Goal: Task Accomplishment & Management: Manage account settings

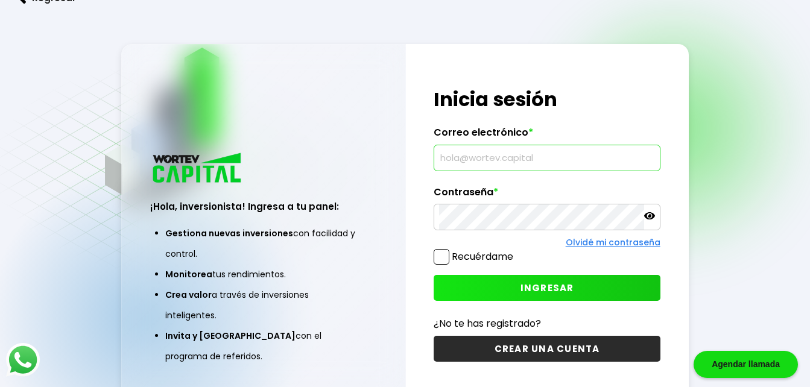
click at [475, 159] on input "text" at bounding box center [546, 157] width 215 height 25
type input "[EMAIL_ADDRESS][DOMAIN_NAME]"
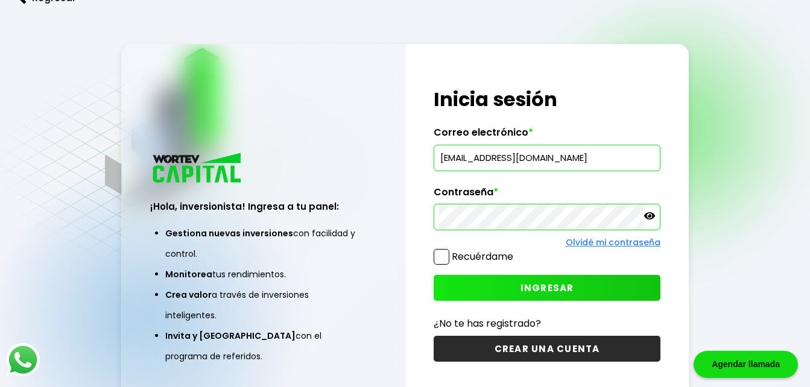
click at [475, 279] on button "INGRESAR" at bounding box center [547, 288] width 226 height 26
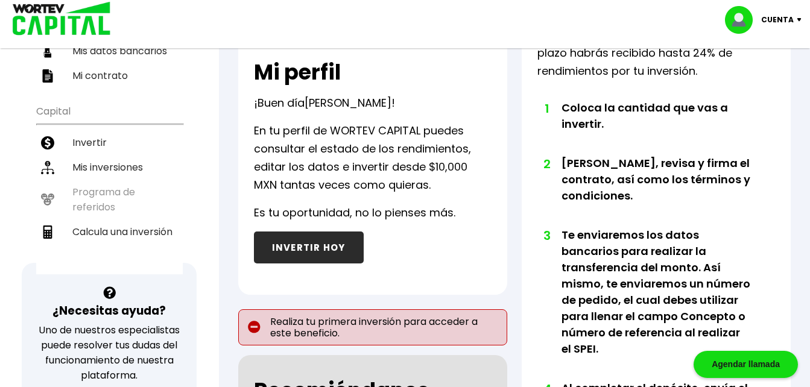
scroll to position [192, 0]
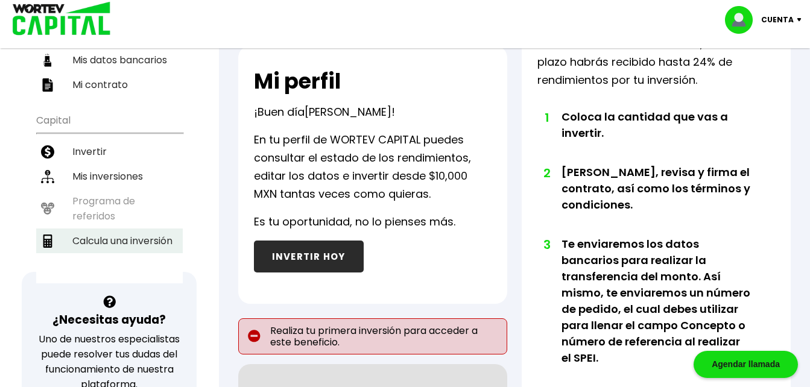
click at [155, 229] on li "Calcula una inversión" at bounding box center [109, 241] width 147 height 25
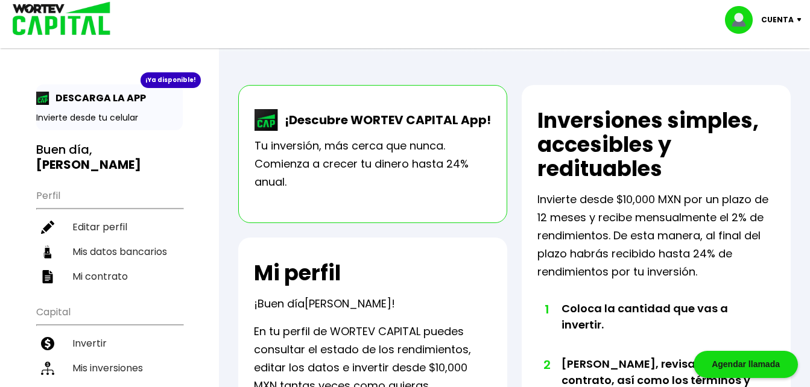
select select "1"
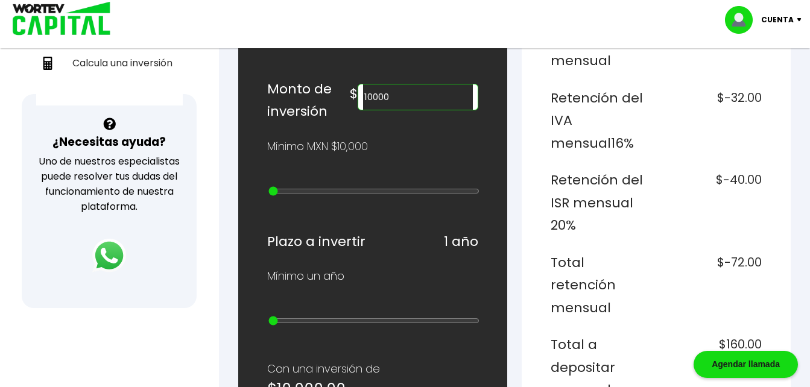
scroll to position [358, 0]
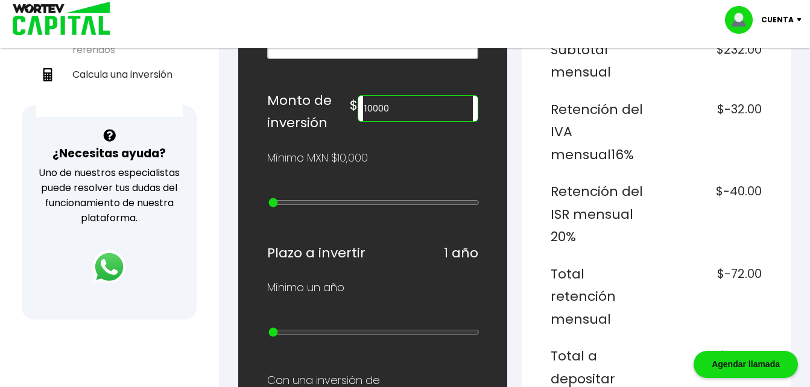
click at [441, 104] on input "10000" at bounding box center [417, 108] width 109 height 25
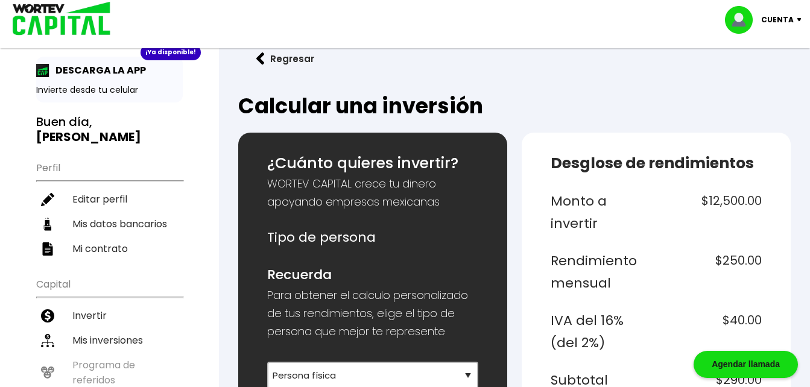
scroll to position [0, 0]
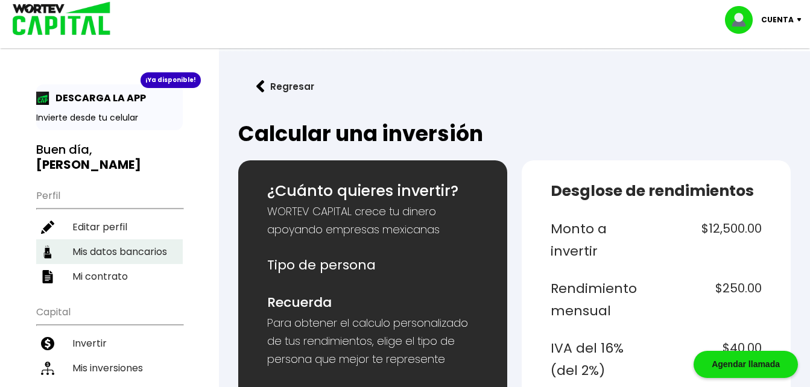
type input "12500"
click at [147, 239] on li "Mis datos bancarios" at bounding box center [109, 251] width 147 height 25
select select "Nu Bank"
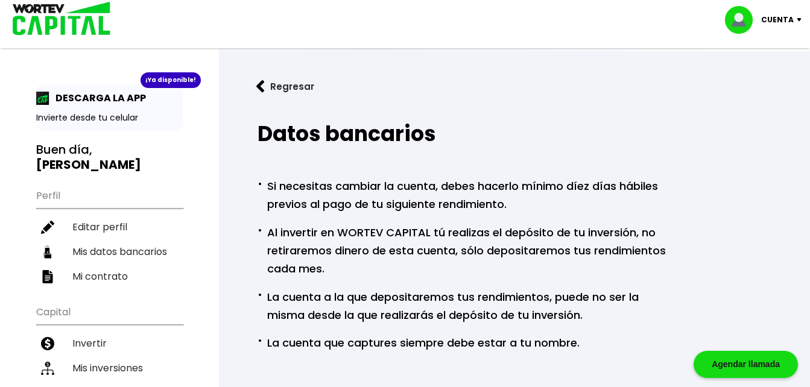
click at [261, 85] on img at bounding box center [260, 86] width 8 height 13
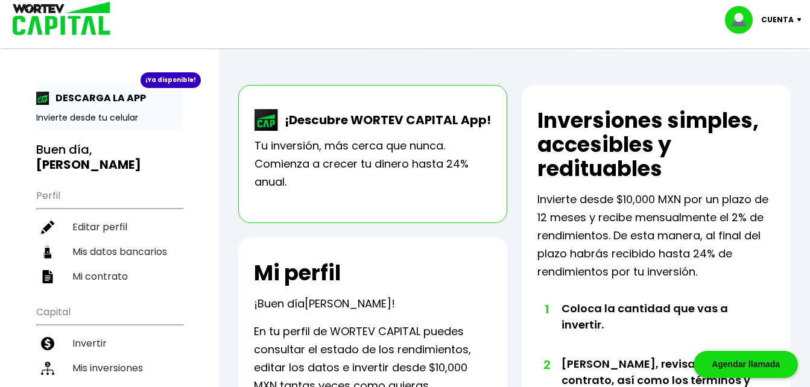
click at [799, 22] on div "Cuenta" at bounding box center [767, 20] width 85 height 28
click at [798, 19] on img at bounding box center [802, 20] width 16 height 4
click at [745, 83] on li "Cerrar sesión" at bounding box center [765, 80] width 97 height 25
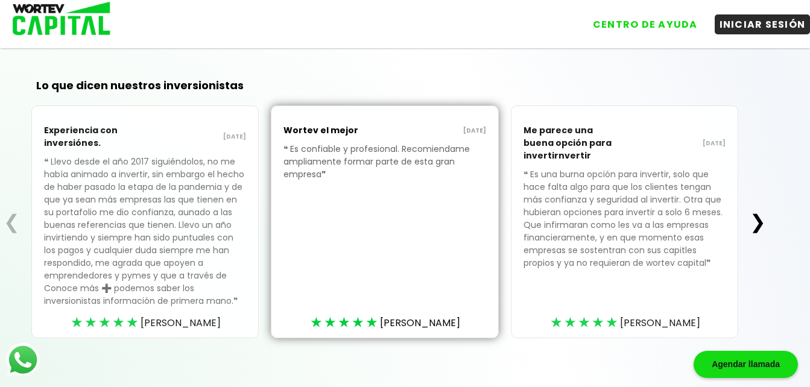
scroll to position [381, 0]
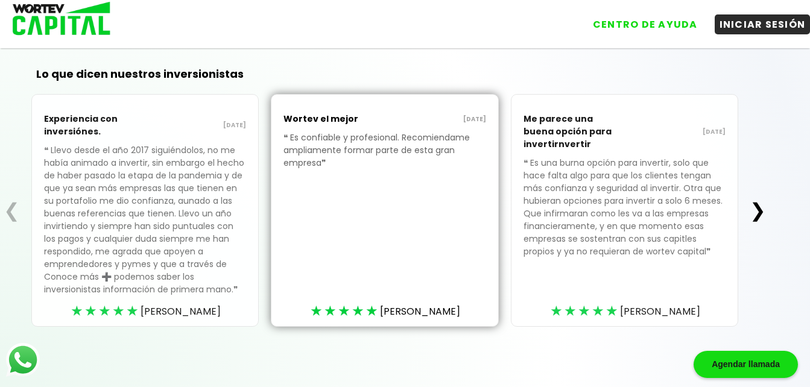
click at [760, 205] on button "❯" at bounding box center [758, 210] width 24 height 24
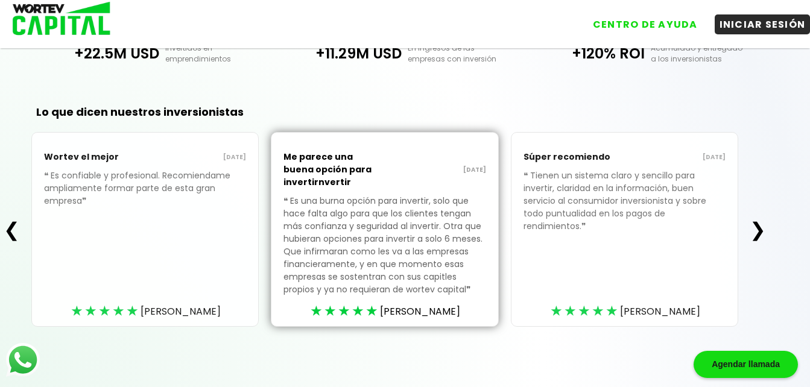
scroll to position [343, 0]
click at [756, 225] on button "❯" at bounding box center [758, 230] width 24 height 24
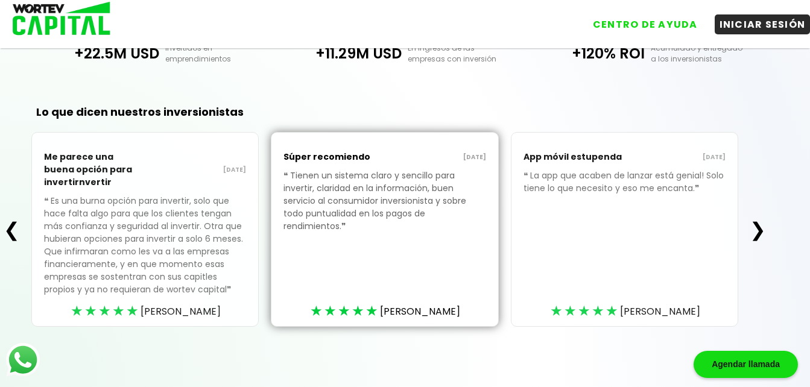
click at [756, 225] on button "❯" at bounding box center [758, 230] width 24 height 24
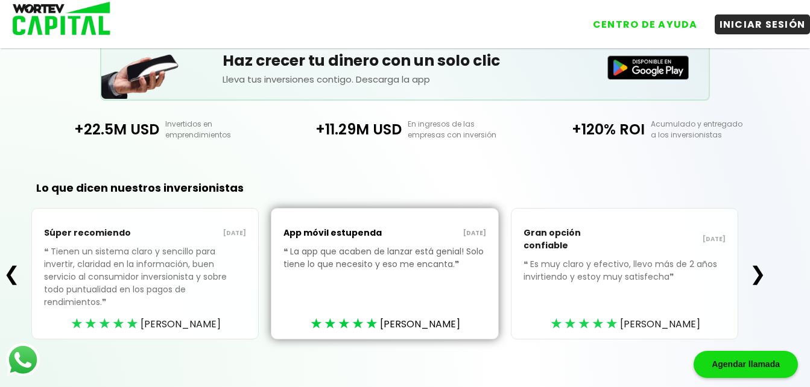
click at [761, 266] on button "❯" at bounding box center [758, 274] width 24 height 24
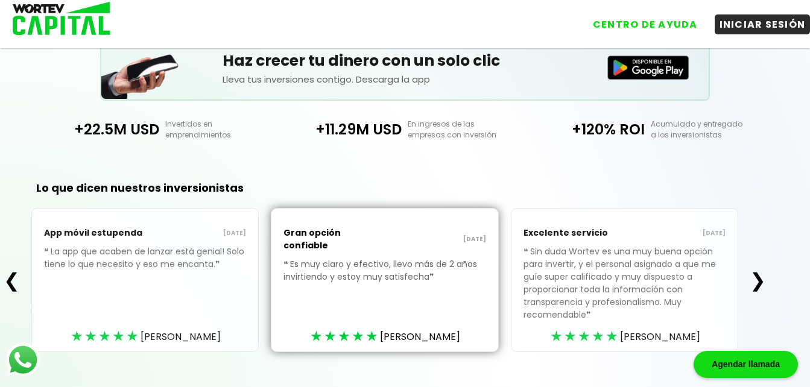
scroll to position [293, 0]
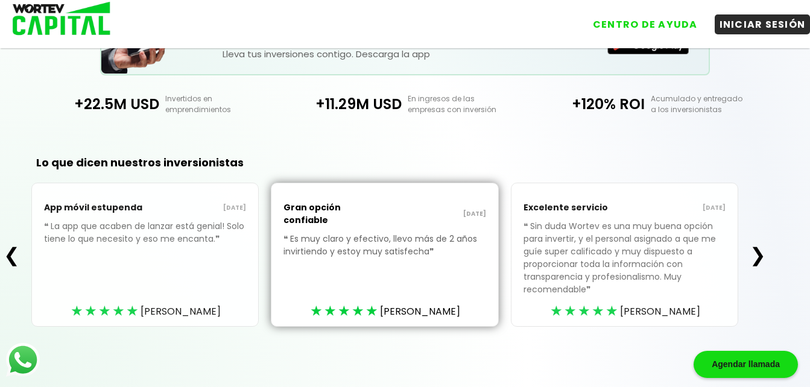
click at [762, 251] on button "❯" at bounding box center [758, 255] width 24 height 24
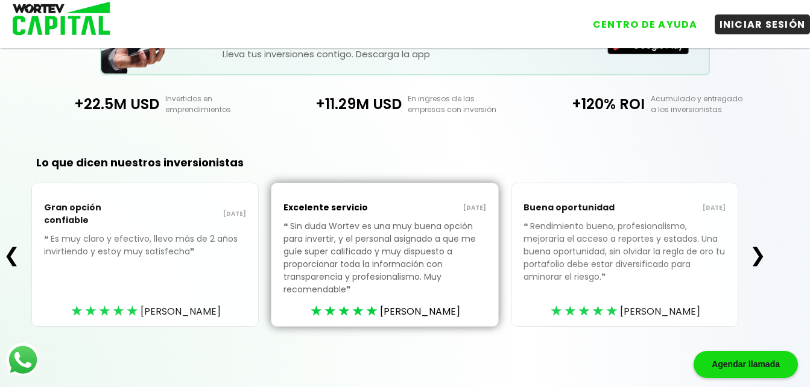
click at [762, 251] on button "❯" at bounding box center [758, 255] width 24 height 24
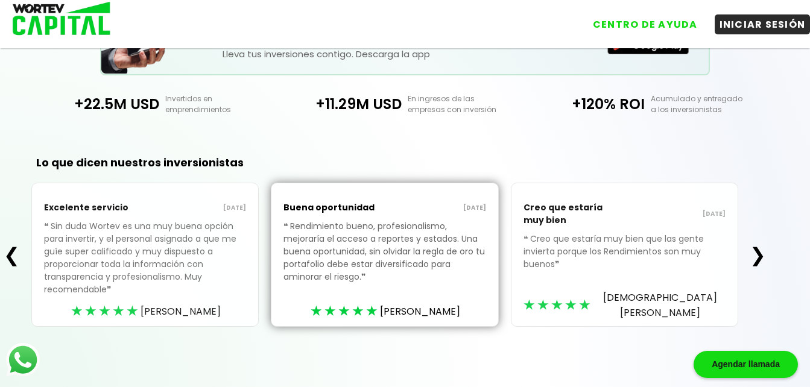
click at [762, 251] on button "❯" at bounding box center [758, 255] width 24 height 24
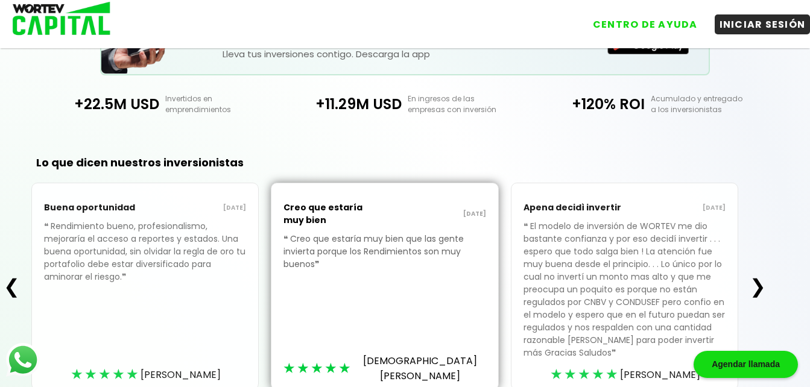
scroll to position [356, 0]
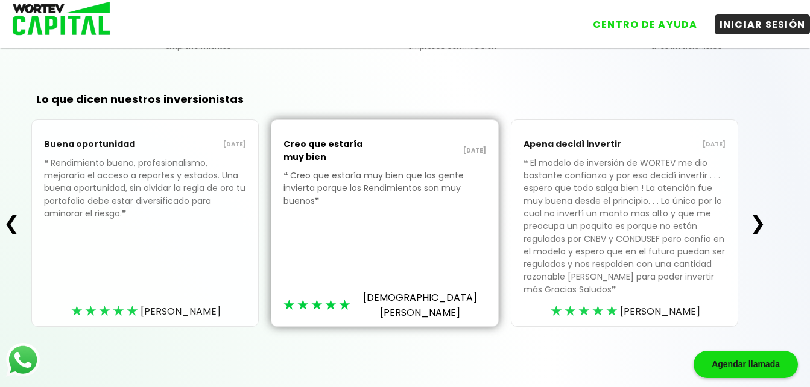
click at [764, 224] on button "❯" at bounding box center [758, 223] width 24 height 24
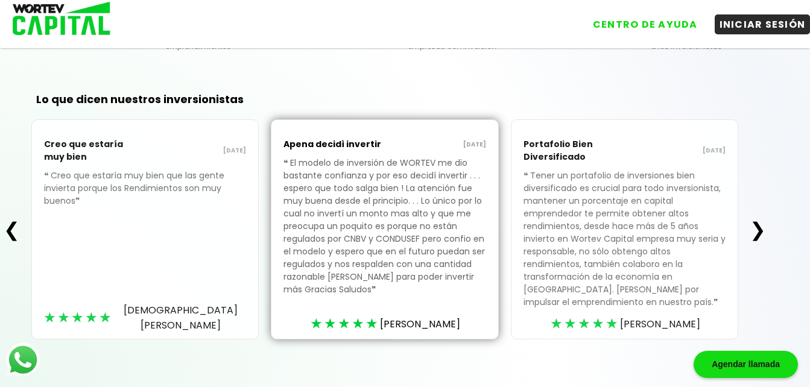
scroll to position [369, 0]
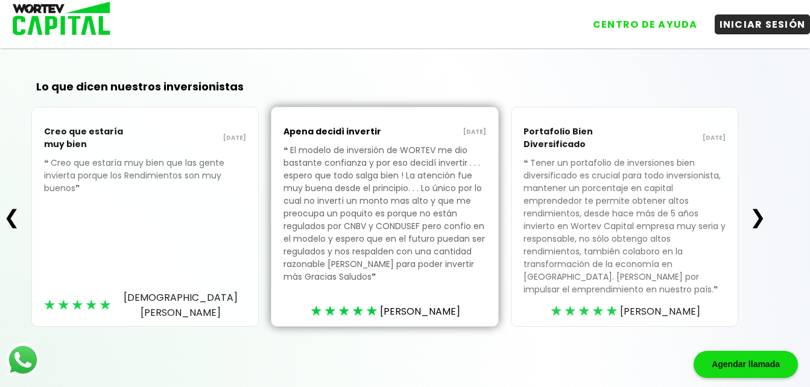
click at [762, 218] on button "❯" at bounding box center [758, 217] width 24 height 24
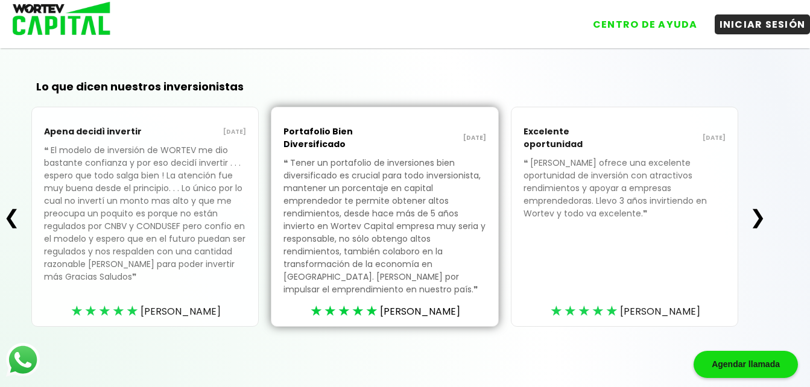
click at [762, 218] on button "❯" at bounding box center [758, 217] width 24 height 24
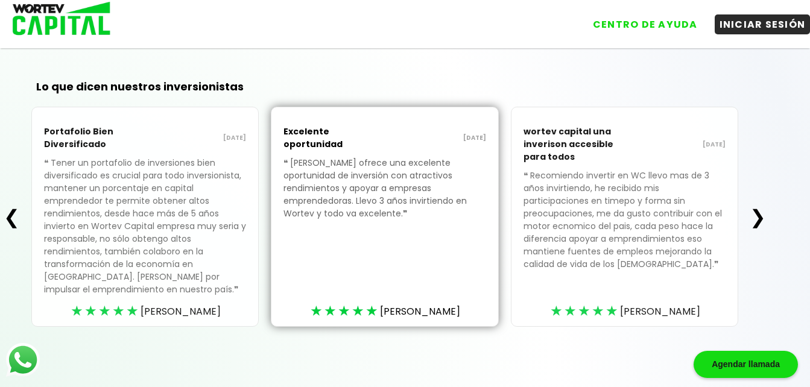
click at [762, 218] on button "❯" at bounding box center [758, 217] width 24 height 24
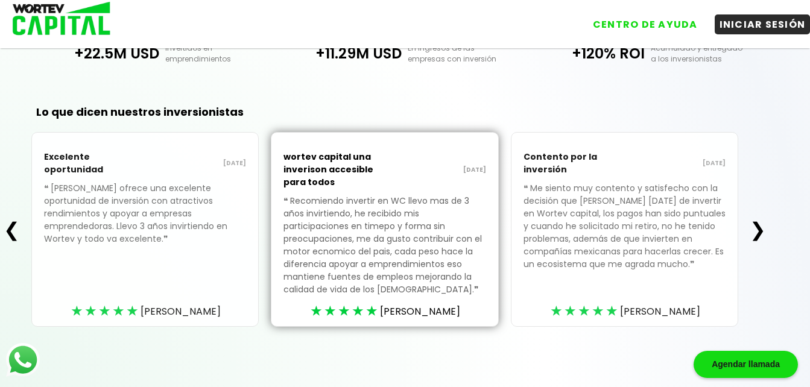
click at [762, 229] on button "❯" at bounding box center [758, 230] width 24 height 24
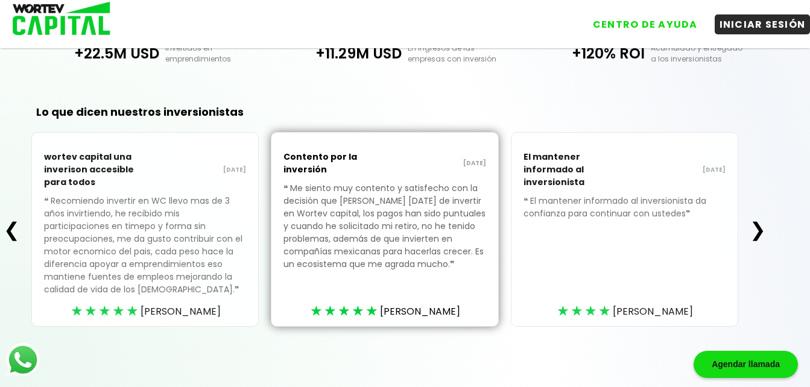
click at [762, 229] on button "❯" at bounding box center [758, 230] width 24 height 24
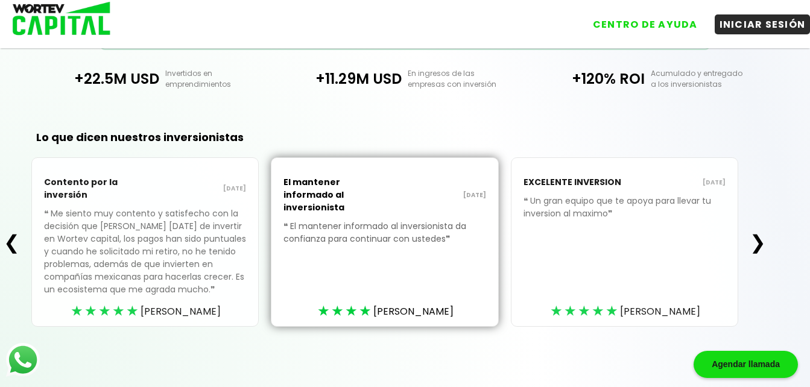
scroll to position [318, 0]
click at [762, 242] on button "❯" at bounding box center [758, 242] width 24 height 24
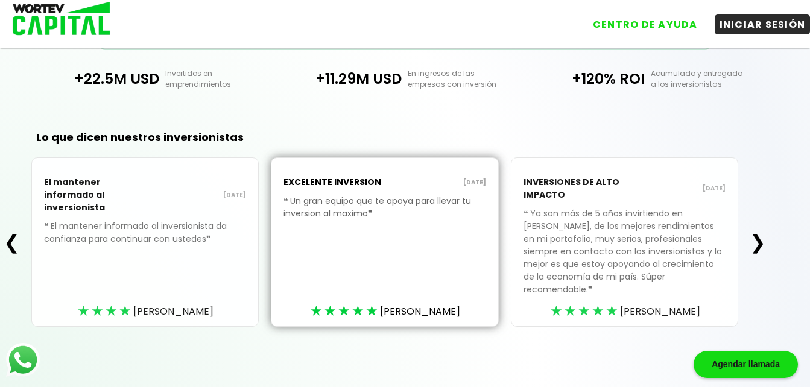
scroll to position [305, 0]
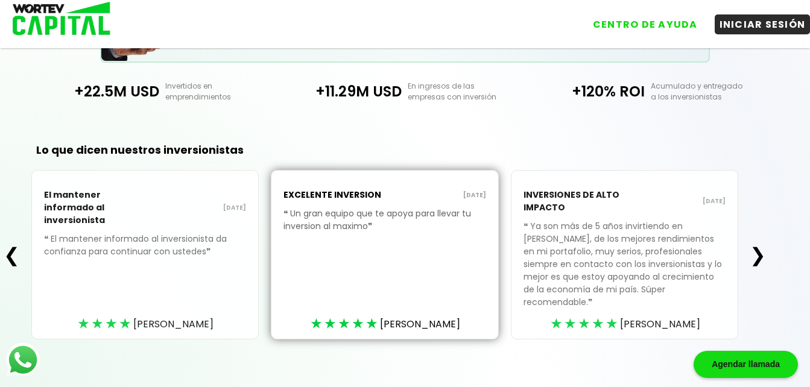
click at [762, 243] on button "❯" at bounding box center [758, 255] width 24 height 24
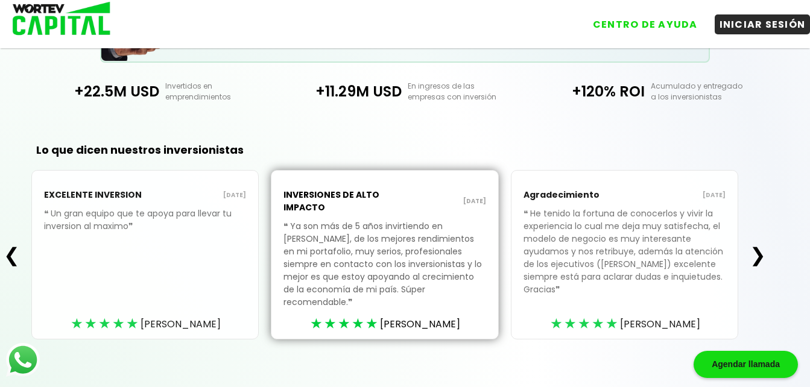
click at [762, 243] on button "❯" at bounding box center [758, 255] width 24 height 24
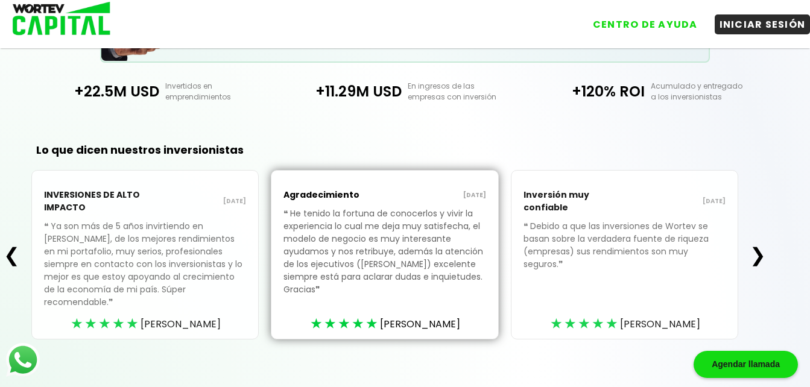
click at [762, 243] on button "❯" at bounding box center [758, 255] width 24 height 24
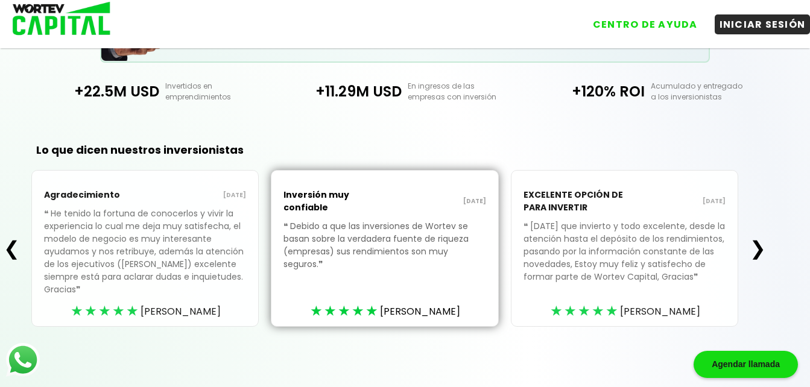
click at [762, 242] on button "❯" at bounding box center [758, 248] width 24 height 24
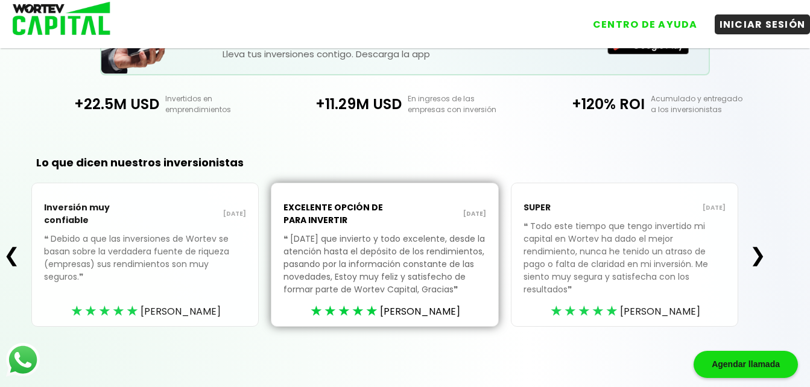
click at [762, 243] on button "❯" at bounding box center [758, 255] width 24 height 24
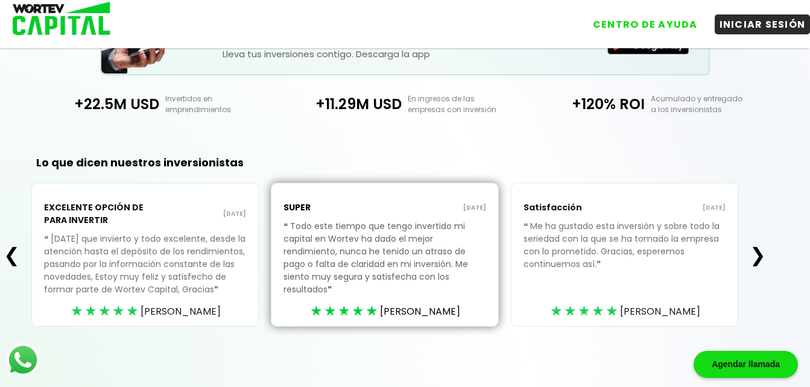
click at [762, 243] on button "❯" at bounding box center [758, 255] width 24 height 24
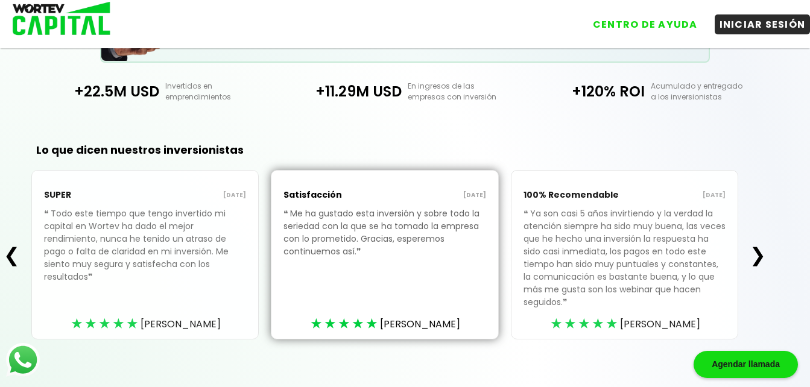
click at [762, 243] on button "❯" at bounding box center [758, 255] width 24 height 24
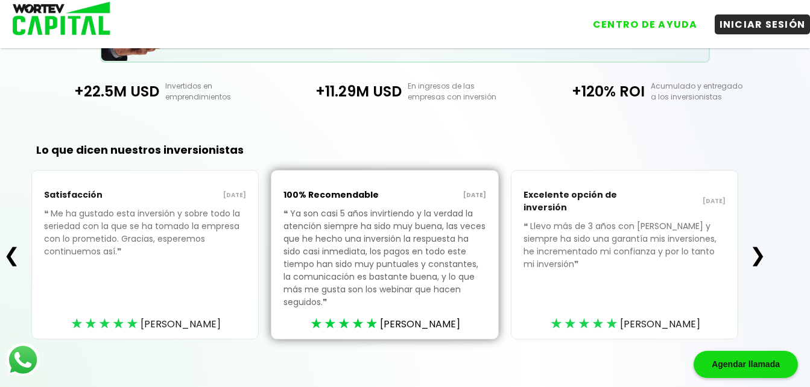
click at [762, 243] on button "❯" at bounding box center [758, 255] width 24 height 24
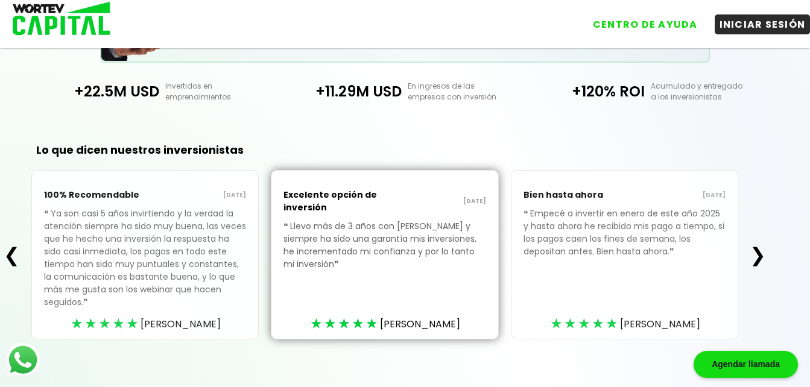
click at [762, 243] on button "❯" at bounding box center [758, 255] width 24 height 24
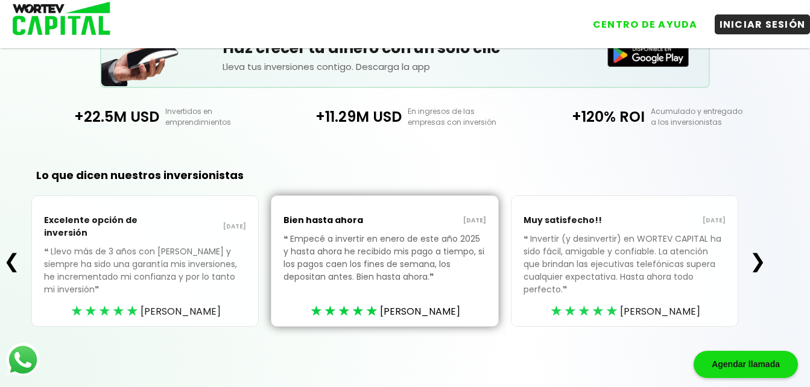
click at [761, 259] on button "❯" at bounding box center [758, 261] width 24 height 24
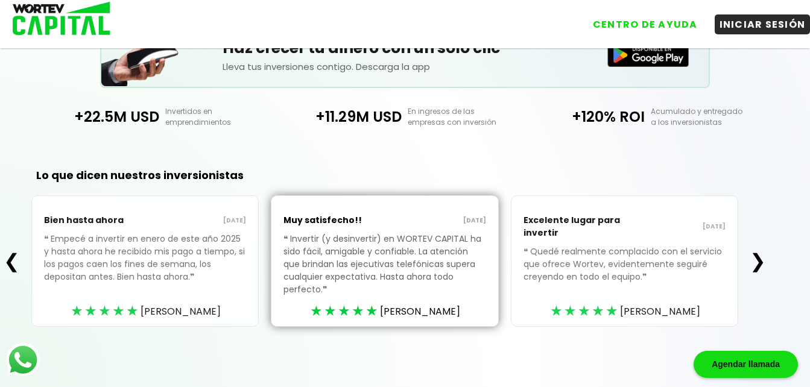
click at [761, 259] on button "❯" at bounding box center [758, 261] width 24 height 24
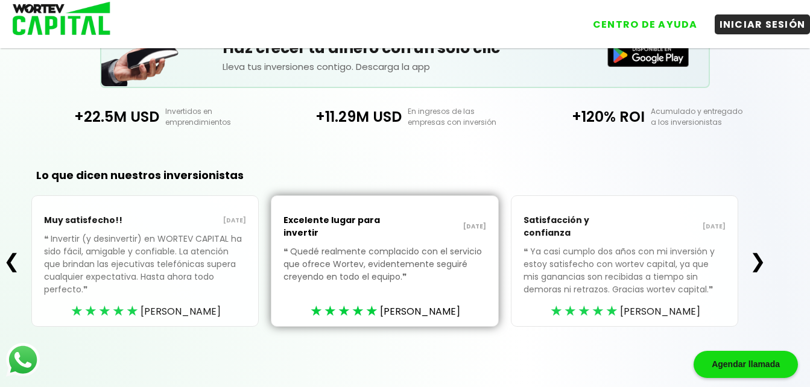
click at [761, 259] on button "❯" at bounding box center [758, 261] width 24 height 24
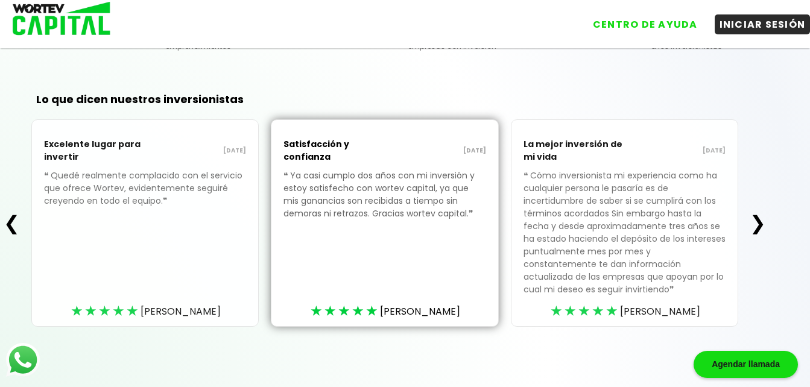
click at [761, 259] on div "❮ Excelente lugar para invertir [DATE] ❝ Quedé realmente complacido con el serv…" at bounding box center [385, 223] width 770 height 208
click at [761, 217] on button "❯" at bounding box center [758, 223] width 24 height 24
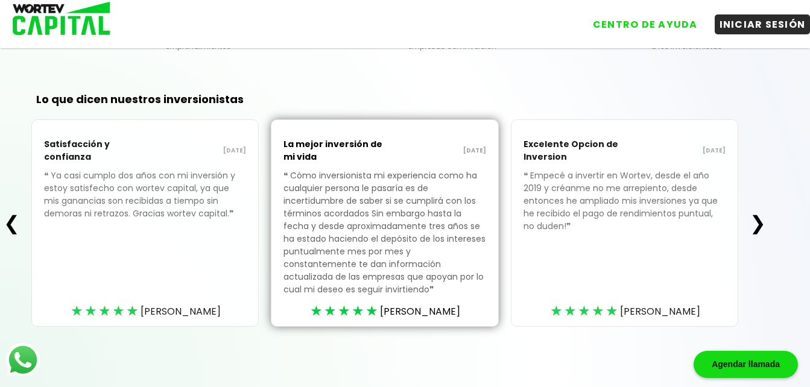
click at [761, 217] on button "❯" at bounding box center [758, 223] width 24 height 24
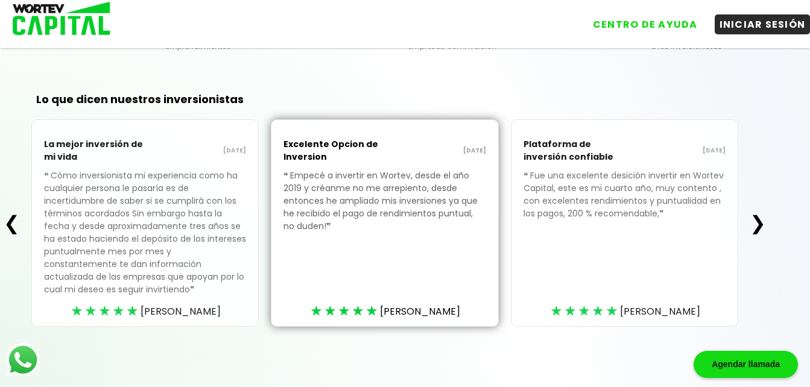
click at [761, 217] on button "❯" at bounding box center [758, 223] width 24 height 24
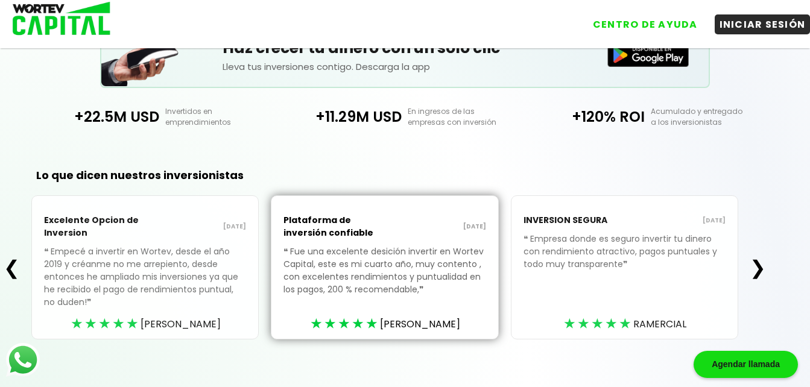
click at [761, 217] on div "❮ Excelente Opcion de Inversion [DATE] ❝ Empecé a invertir en Wortev, desde el …" at bounding box center [385, 267] width 770 height 144
click at [759, 258] on button "❯" at bounding box center [758, 268] width 24 height 24
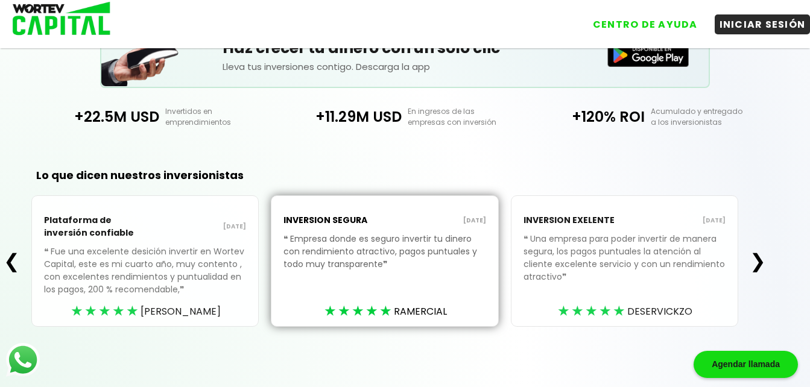
click at [759, 258] on button "❯" at bounding box center [758, 261] width 24 height 24
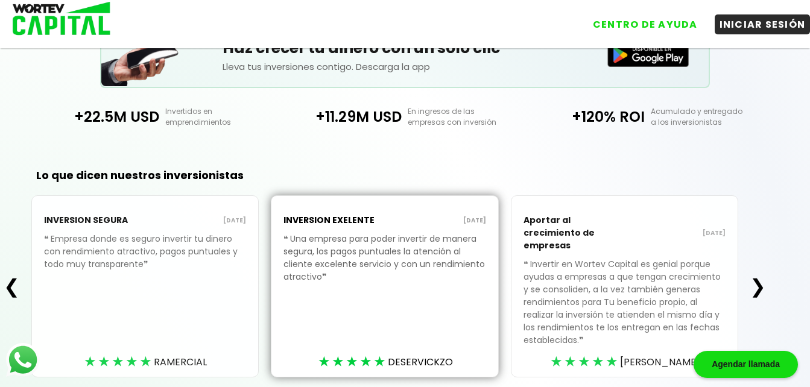
click at [761, 282] on button "❯" at bounding box center [758, 286] width 24 height 24
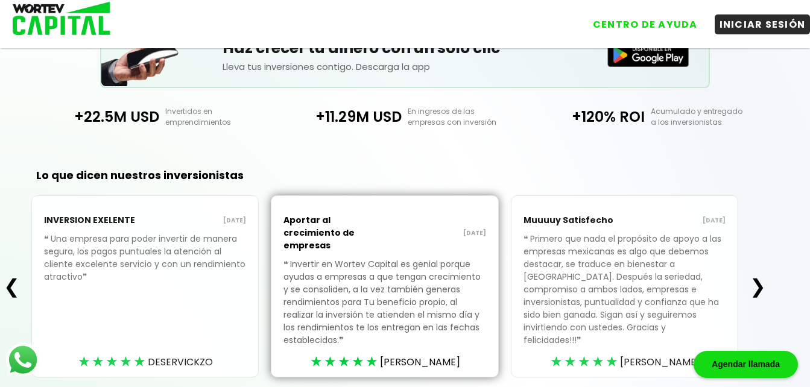
click at [761, 282] on button "❯" at bounding box center [758, 286] width 24 height 24
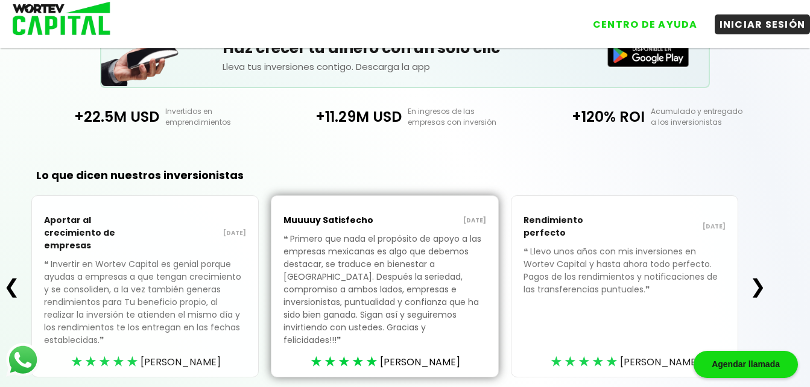
click at [761, 282] on button "❯" at bounding box center [758, 286] width 24 height 24
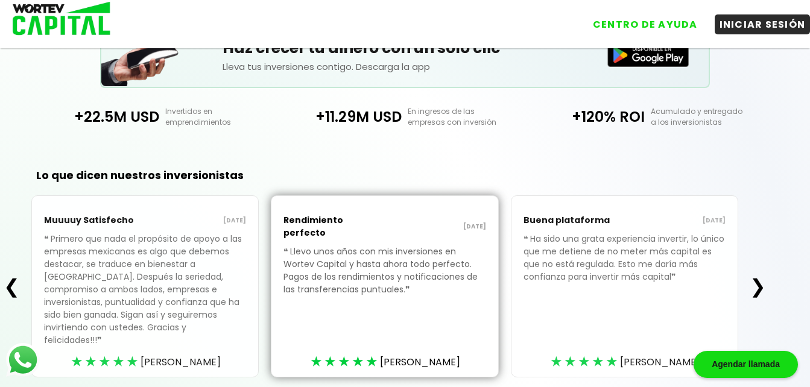
click at [761, 282] on button "❯" at bounding box center [758, 286] width 24 height 24
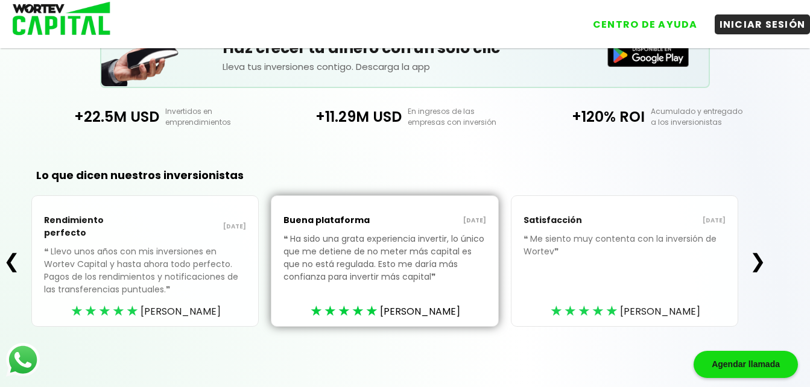
scroll to position [267, 0]
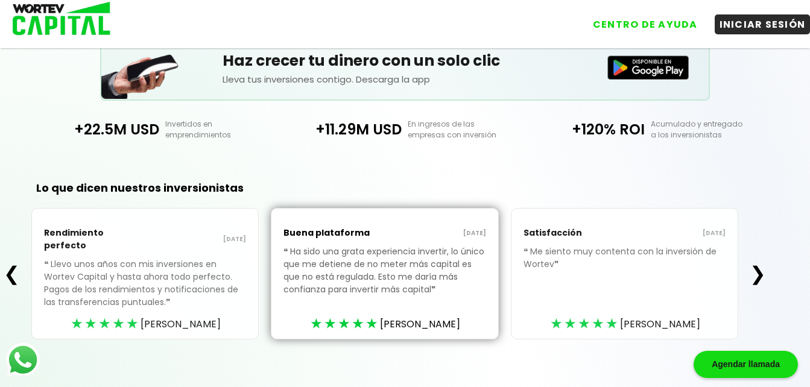
click at [758, 267] on button "❯" at bounding box center [758, 274] width 24 height 24
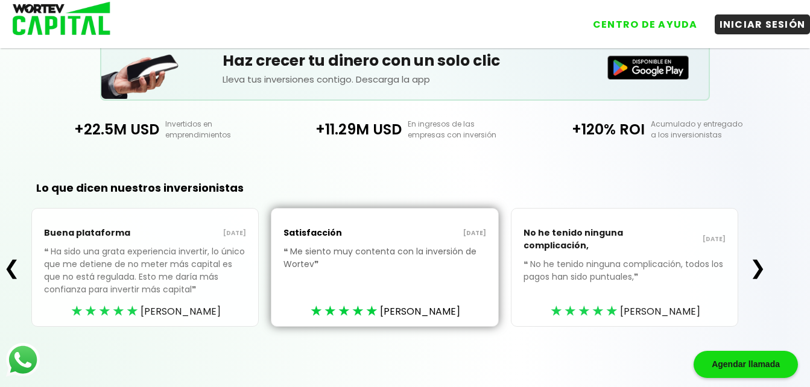
click at [758, 267] on button "❯" at bounding box center [758, 268] width 24 height 24
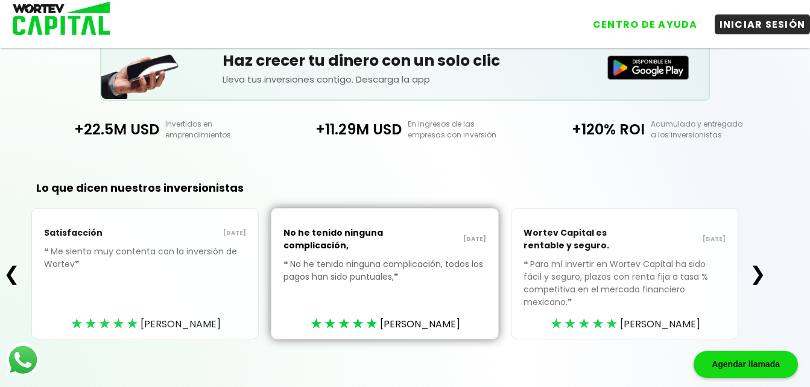
scroll to position [280, 0]
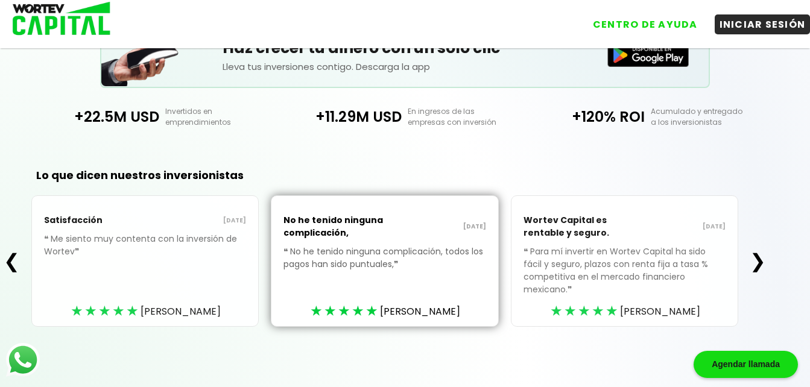
click at [758, 267] on button "❯" at bounding box center [758, 261] width 24 height 24
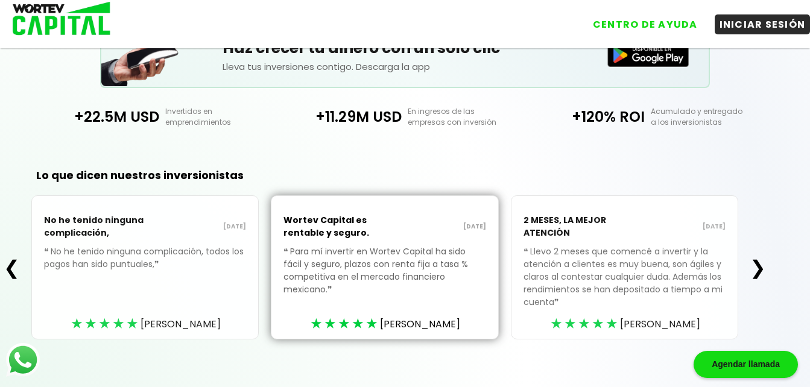
click at [758, 267] on button "❯" at bounding box center [758, 268] width 24 height 24
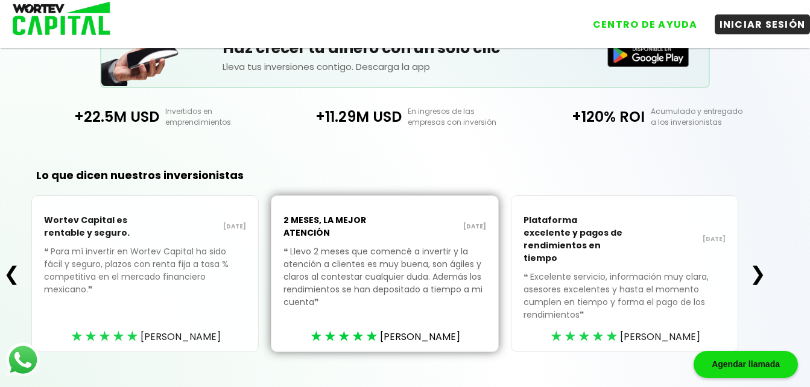
click at [758, 267] on button "❯" at bounding box center [758, 274] width 24 height 24
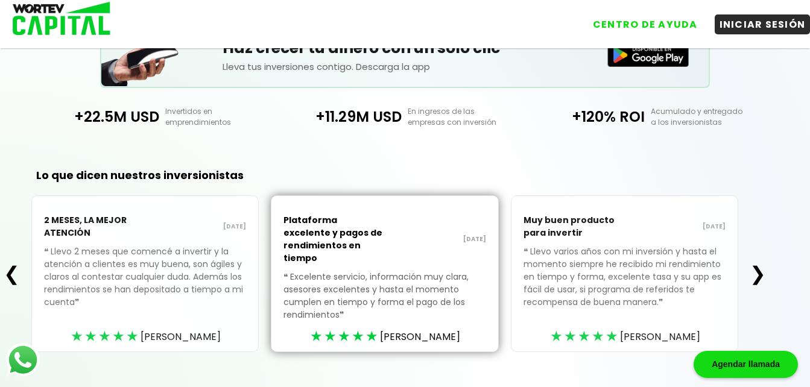
click at [758, 267] on button "❯" at bounding box center [758, 274] width 24 height 24
